Goal: Ask a question

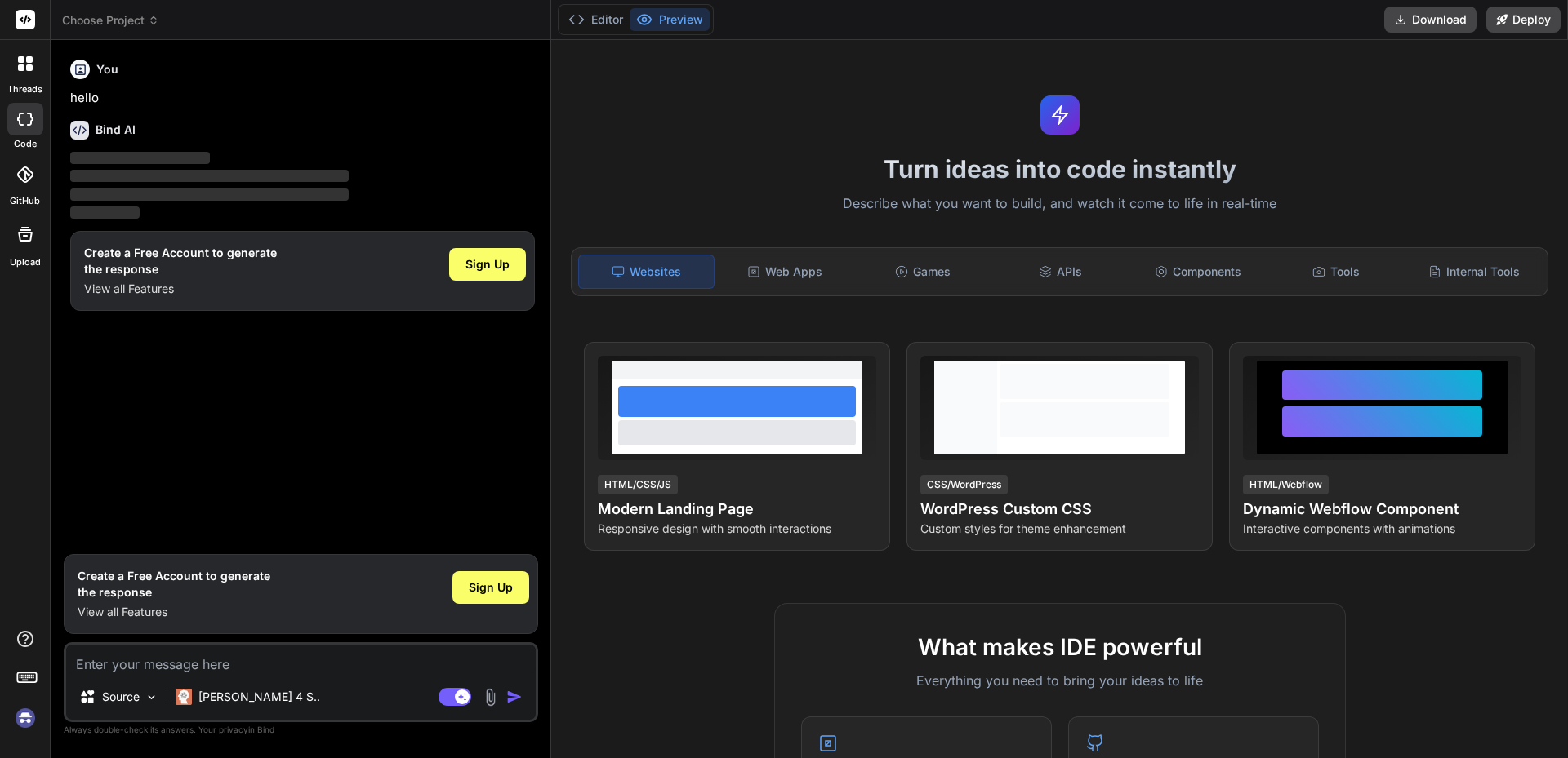
click at [251, 660] on textarea at bounding box center [301, 660] width 469 height 29
type textarea "x"
type textarea "Hi Team, I had stopped my uipath journey since few year ago due to some persona…"
type textarea "x"
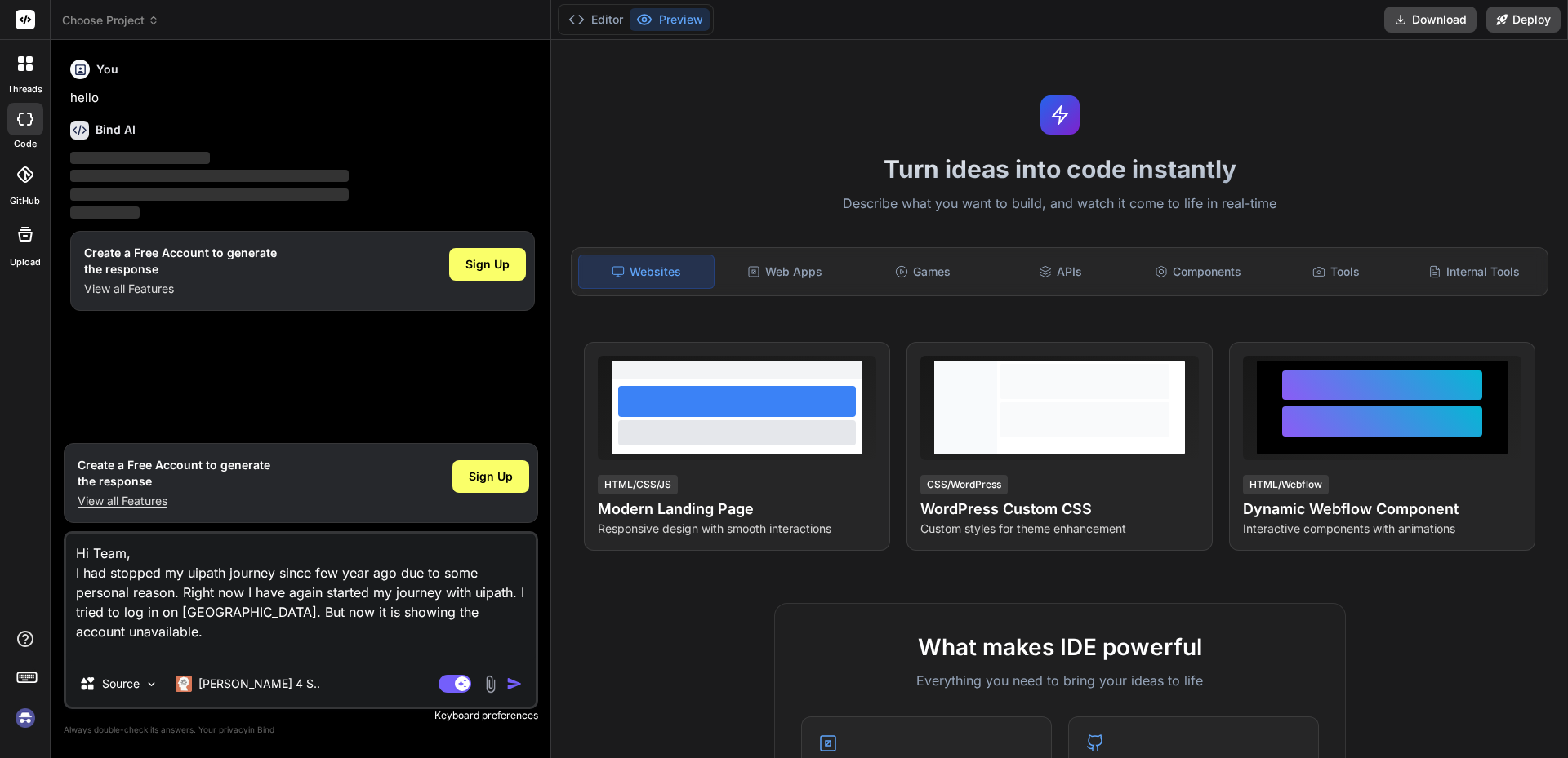
type textarea "Hi Team, I had stopped my uipath journey since few year ago due to some persona…"
type textarea "x"
type textarea "Hi Team, I had stopped my uipath journey since few year ago due to some persona…"
type textarea "x"
type textarea "Hi Team, I had stopped my uipath journey since few year ago due to some persona…"
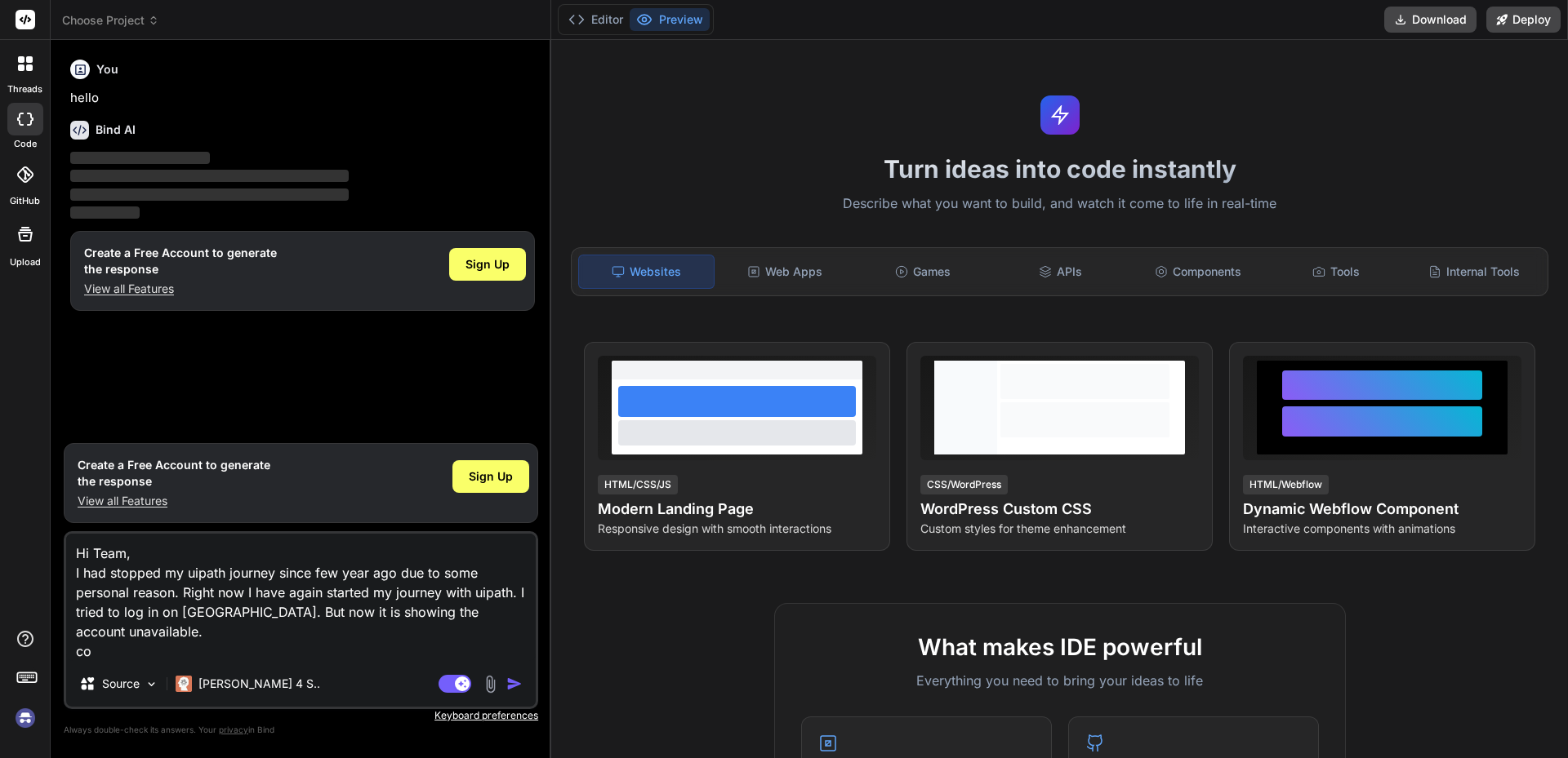
type textarea "x"
type textarea "Hi Team, I had stopped my uipath journey since few year ago due to some persona…"
type textarea "x"
type textarea "Hi Team, I had stopped my uipath journey since few year ago due to some persona…"
type textarea "x"
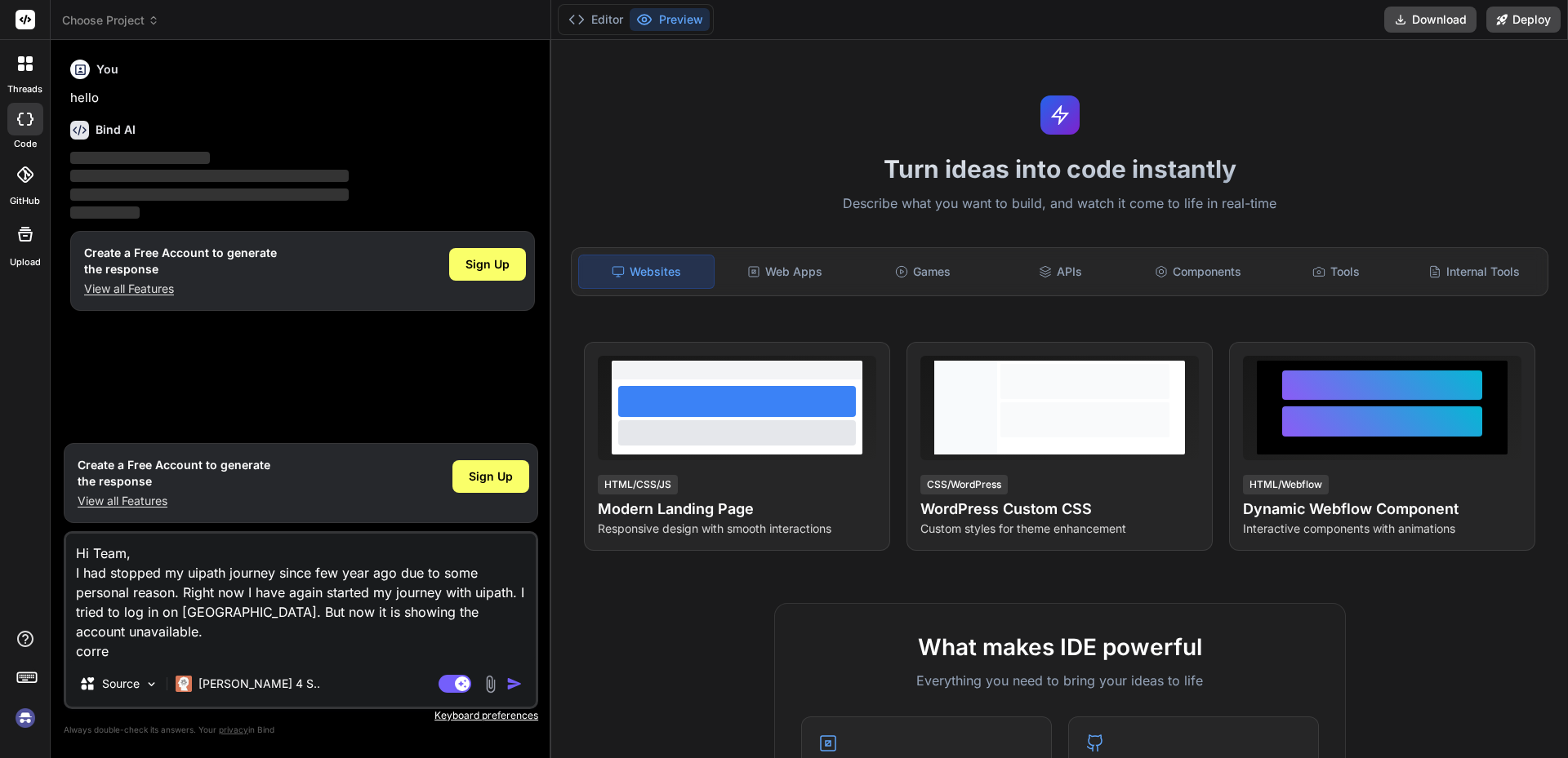
type textarea "Hi Team, I had stopped my uipath journey since few year ago due to some persona…"
type textarea "x"
type textarea "Hi Team, I had stopped my uipath journey since few year ago due to some persona…"
type textarea "x"
type textarea "Hi Team, I had stopped my uipath journey since few year ago due to some persona…"
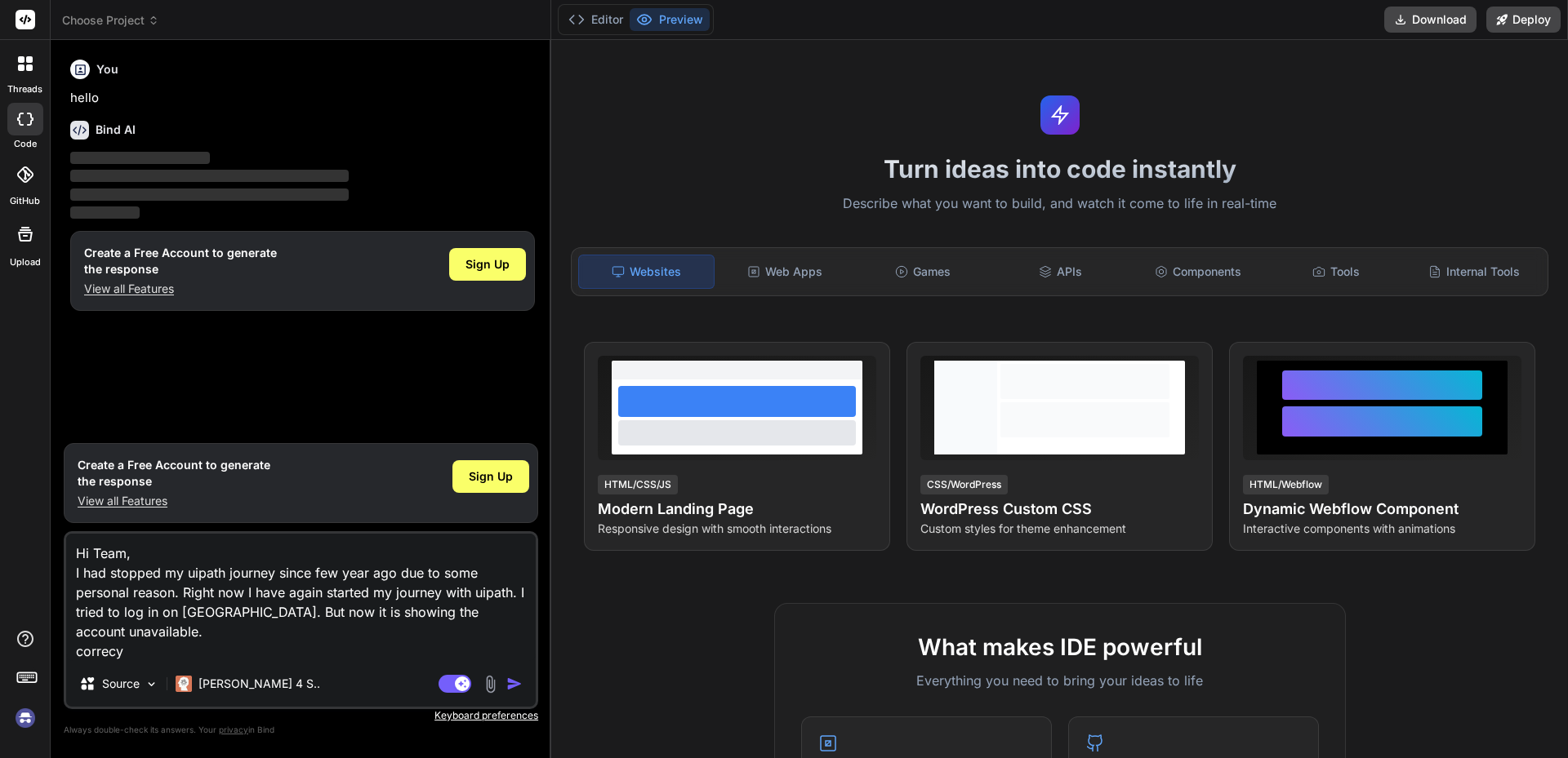
type textarea "x"
type textarea "Hi Team, I had stopped my uipath journey since few year ago due to some persona…"
type textarea "x"
type textarea "Hi Team, I had stopped my uipath journey since few year ago due to some persona…"
type textarea "x"
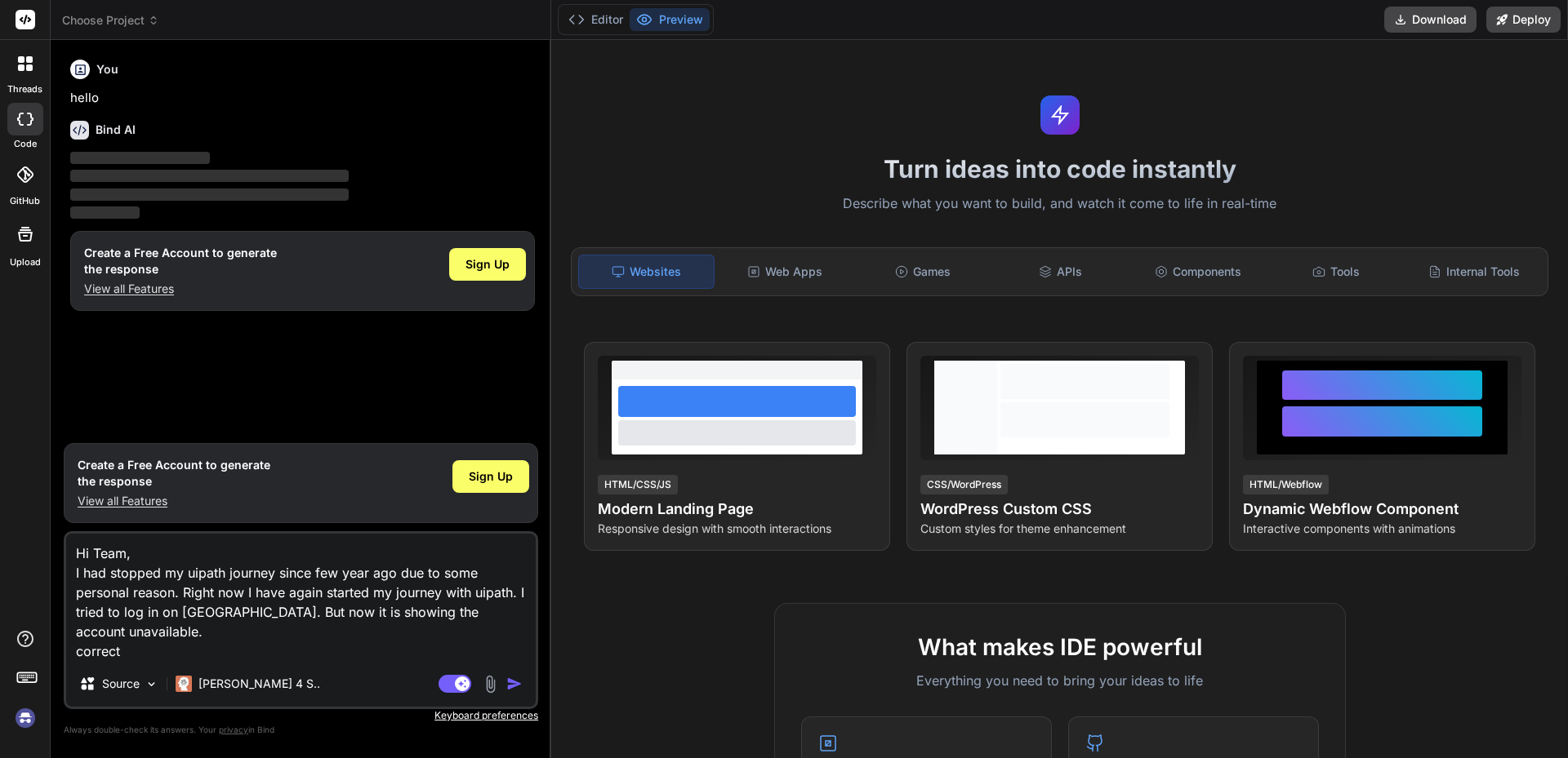
type textarea "Hi Team, I had stopped my uipath journey since few year ago due to some persona…"
type textarea "x"
type textarea "Hi Team, I had stopped my uipath journey since few year ago due to some persona…"
type textarea "x"
type textarea "Hi Team, I had stopped my uipath journey since few year ago due to some persona…"
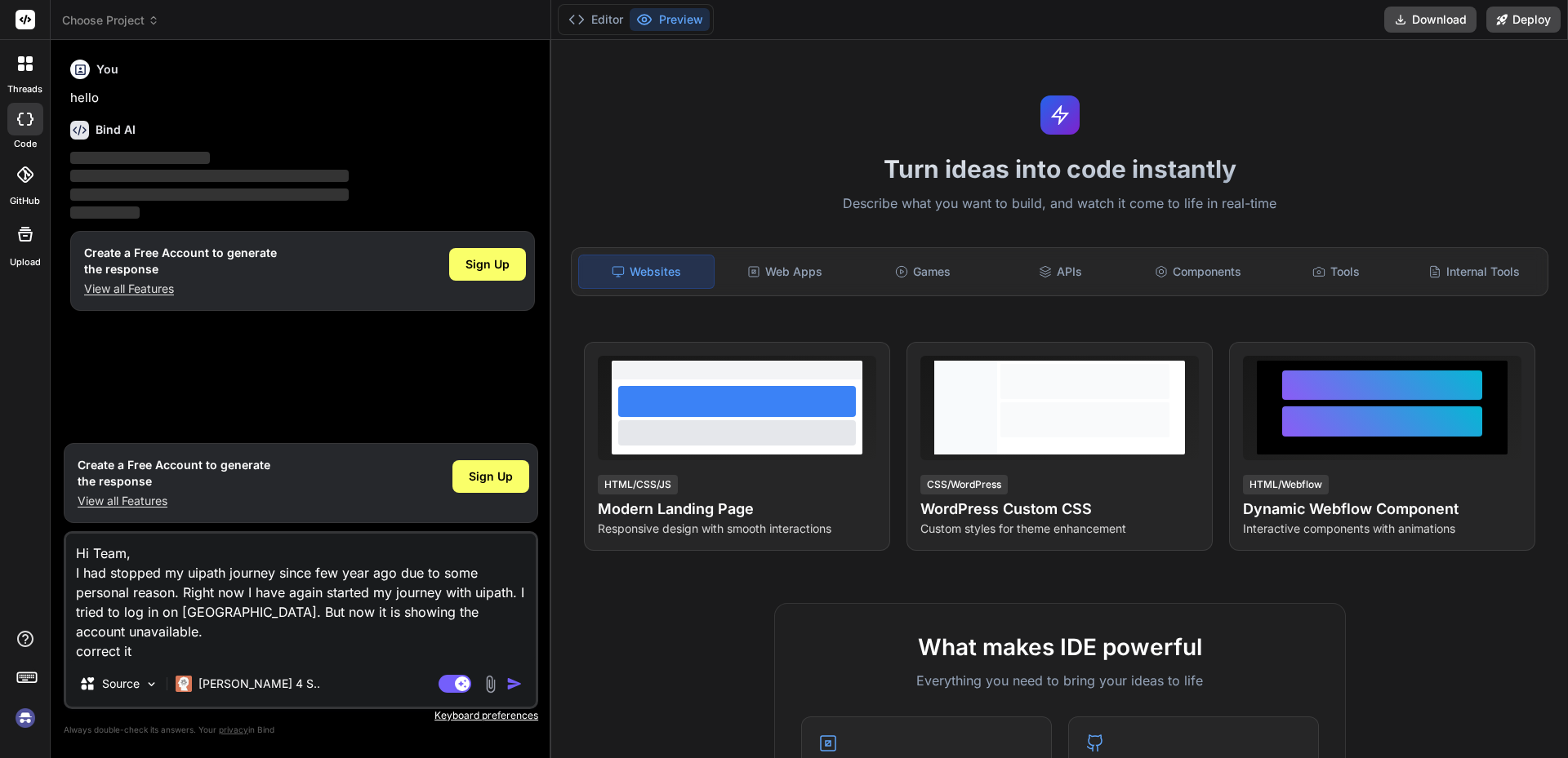
click at [509, 681] on img "button" at bounding box center [514, 684] width 17 height 17
click at [512, 683] on img "button" at bounding box center [514, 684] width 17 height 17
click at [511, 683] on img "button" at bounding box center [514, 684] width 17 height 17
click at [444, 685] on rect at bounding box center [455, 684] width 32 height 18
click at [461, 686] on rect at bounding box center [455, 684] width 32 height 18
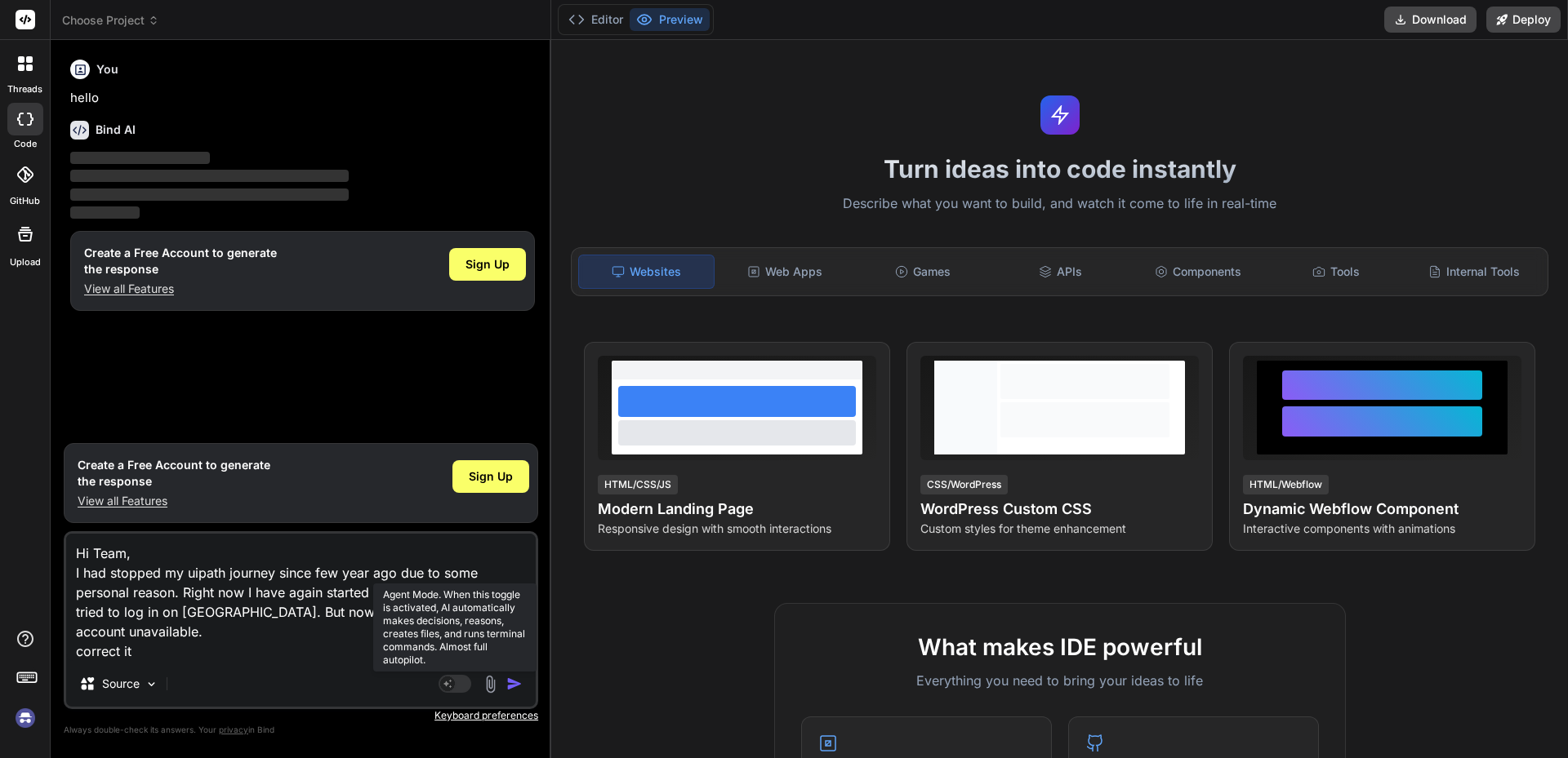
type textarea "x"
click at [509, 674] on div "Agent Mode. When this toggle is activated, AI automatically makes decisions, re…" at bounding box center [482, 683] width 94 height 19
click at [513, 679] on img "button" at bounding box center [514, 684] width 17 height 17
